Goal: Find specific page/section: Find specific page/section

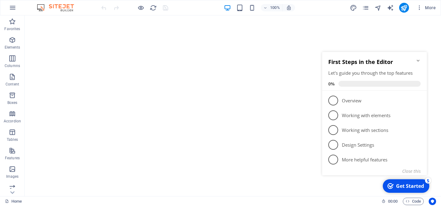
click at [417, 59] on icon "Minimize checklist" at bounding box center [418, 60] width 5 height 5
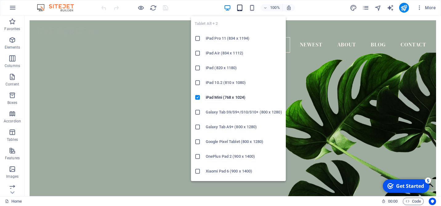
click at [242, 8] on icon "button" at bounding box center [239, 7] width 7 height 7
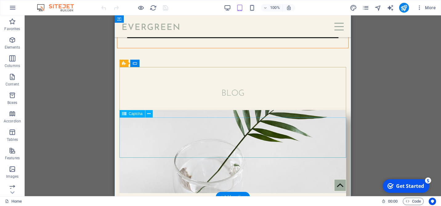
scroll to position [2082, 0]
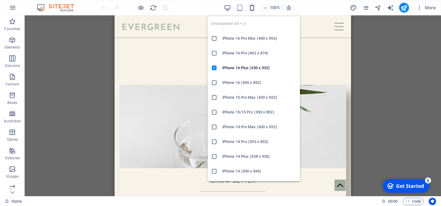
click at [251, 4] on icon "button" at bounding box center [251, 7] width 7 height 7
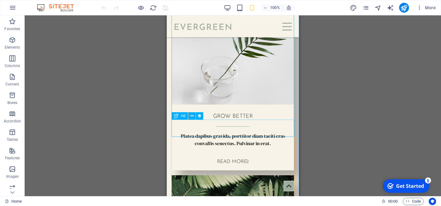
scroll to position [298, 0]
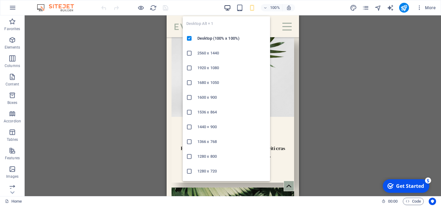
click at [229, 6] on icon "button" at bounding box center [227, 7] width 7 height 7
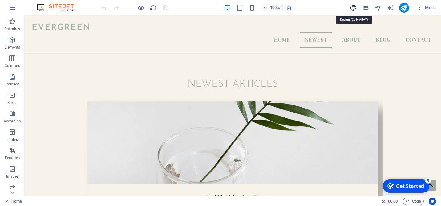
click at [354, 9] on icon "design" at bounding box center [353, 7] width 7 height 7
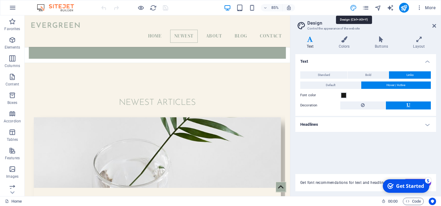
scroll to position [330, 0]
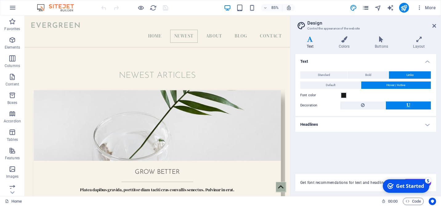
click at [366, 6] on icon "pages" at bounding box center [365, 7] width 7 height 7
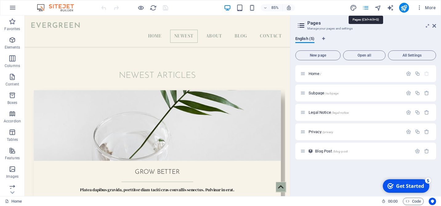
click at [366, 6] on icon "pages" at bounding box center [365, 7] width 7 height 7
click at [356, 8] on icon "design" at bounding box center [353, 7] width 7 height 7
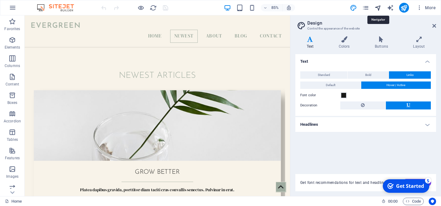
click at [376, 9] on icon "navigator" at bounding box center [377, 7] width 7 height 7
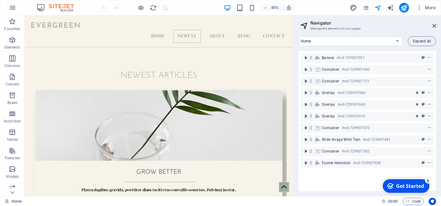
click at [352, 8] on icon "design" at bounding box center [353, 7] width 7 height 7
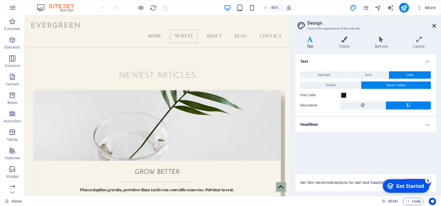
click at [435, 26] on icon at bounding box center [434, 25] width 4 height 5
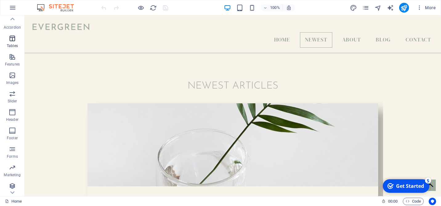
scroll to position [96, 0]
click at [12, 187] on icon "button" at bounding box center [12, 183] width 7 height 7
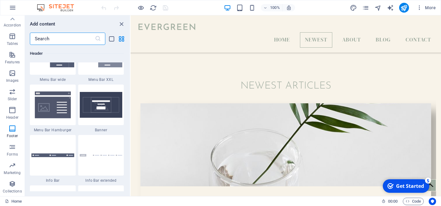
scroll to position [3782, 0]
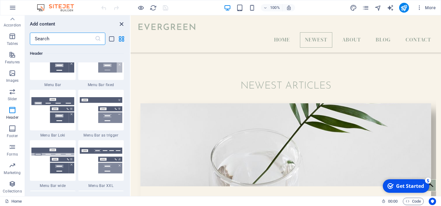
click at [122, 24] on icon "close panel" at bounding box center [121, 24] width 7 height 7
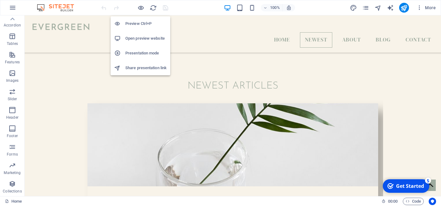
click at [140, 24] on h6 "Preview Ctrl+P" at bounding box center [145, 23] width 41 height 7
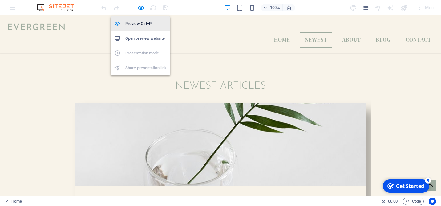
click at [139, 25] on h6 "Preview Ctrl+P" at bounding box center [145, 23] width 41 height 7
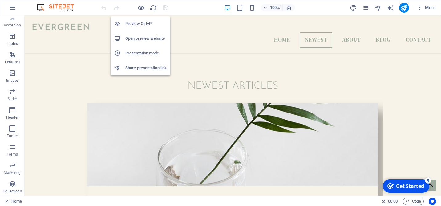
click at [141, 42] on h6 "Open preview website" at bounding box center [145, 38] width 41 height 7
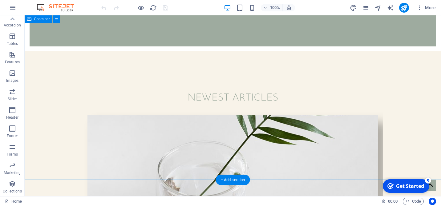
scroll to position [0, 0]
